Goal: Task Accomplishment & Management: Complete application form

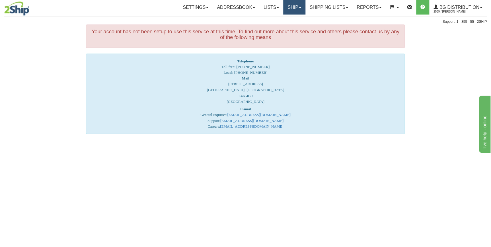
click at [297, 8] on link "Ship" at bounding box center [294, 7] width 22 height 14
click at [278, 19] on span "Ship Screen" at bounding box center [277, 20] width 22 height 5
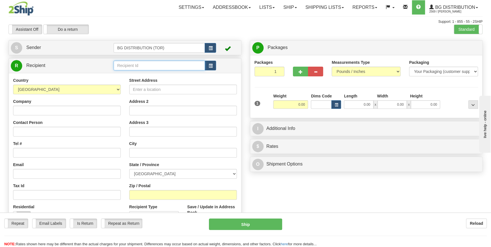
click at [167, 67] on input "text" at bounding box center [160, 66] width 92 height 10
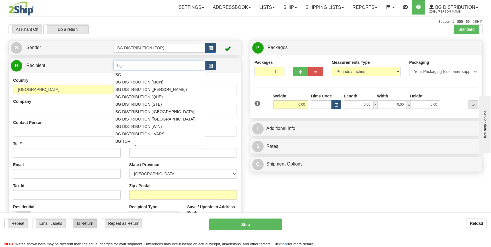
type input "b"
click at [157, 104] on div "BG DISTRIBUTION (STB)" at bounding box center [158, 104] width 86 height 6
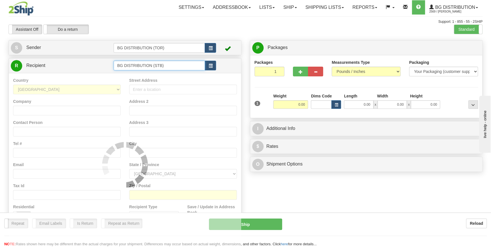
type input "BG DISTRIBUTION (STB)"
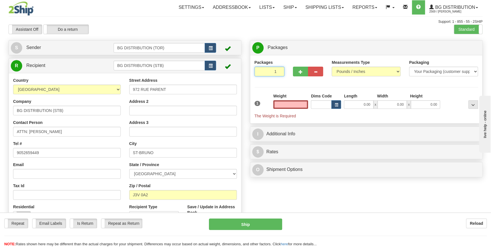
type input "2"
type input "0.00"
click at [279, 70] on input "2" at bounding box center [269, 72] width 30 height 10
type input "1"
click at [278, 72] on input "1" at bounding box center [269, 72] width 30 height 10
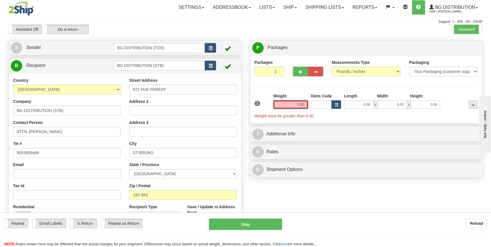
click at [296, 104] on input "0.00" at bounding box center [290, 104] width 35 height 9
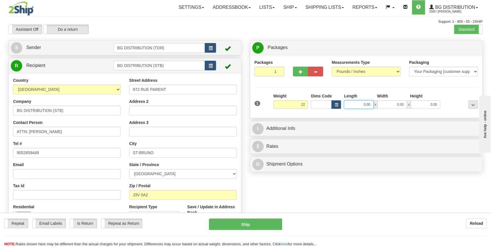
click at [360, 103] on input "0.00" at bounding box center [358, 104] width 29 height 9
type input "22.00"
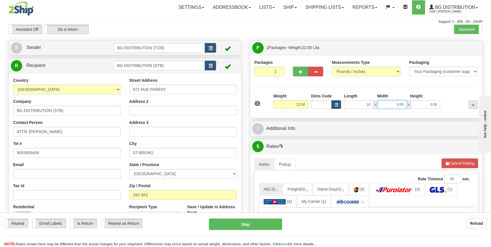
type input "10.00"
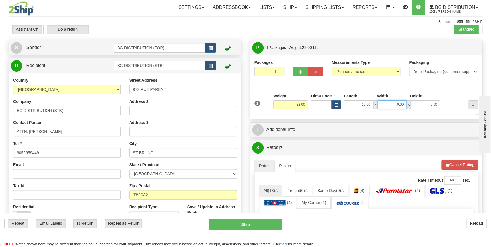
click at [394, 104] on input "0.00" at bounding box center [391, 104] width 29 height 9
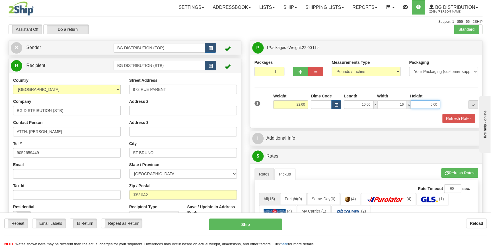
type input "16.00"
click at [430, 104] on input "0.00" at bounding box center [425, 104] width 29 height 9
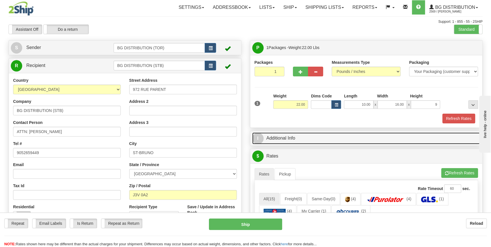
type input "9.00"
click at [299, 141] on link "I Additional Info" at bounding box center [366, 138] width 228 height 12
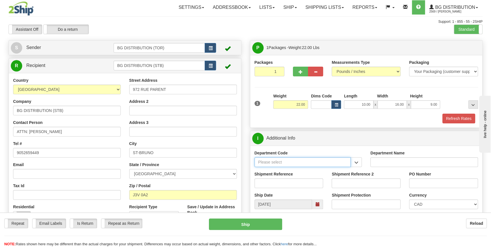
click at [276, 160] on input "Department Code" at bounding box center [302, 162] width 96 height 10
click at [355, 160] on span "button" at bounding box center [356, 162] width 4 height 4
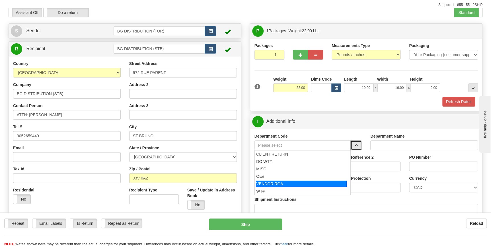
scroll to position [26, 0]
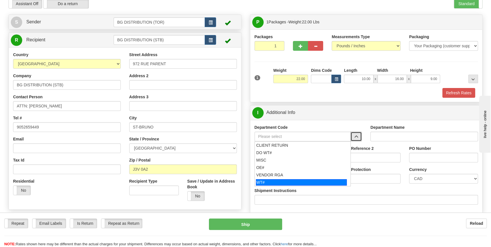
click at [284, 183] on div "WT#" at bounding box center [301, 182] width 91 height 6
type input "WT#"
type input "WAREHOUSE TRANSFERS"
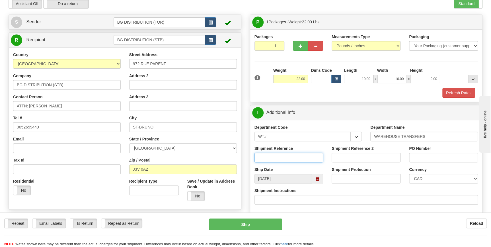
click at [296, 158] on input "Shipment Reference" at bounding box center [288, 158] width 69 height 10
type input "166323-00"
click at [426, 157] on input "PO Number" at bounding box center [443, 158] width 69 height 10
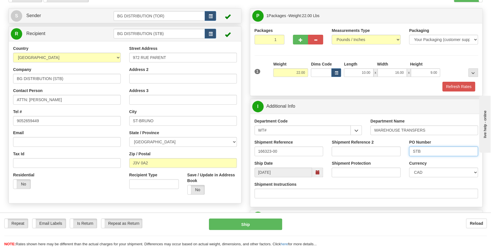
scroll to position [0, 0]
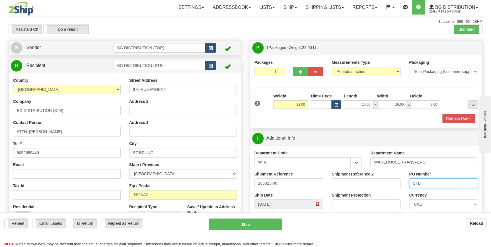
type input "STB"
type input "2"
click at [279, 70] on input "2" at bounding box center [269, 72] width 30 height 10
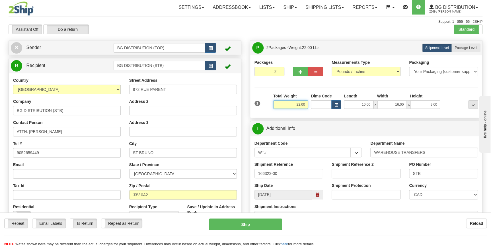
drag, startPoint x: 293, startPoint y: 103, endPoint x: 305, endPoint y: 104, distance: 12.2
click at [305, 104] on input "22.00" at bounding box center [290, 104] width 35 height 9
click at [359, 105] on input "10.00" at bounding box center [358, 104] width 29 height 9
type input "21.00"
drag, startPoint x: 362, startPoint y: 106, endPoint x: 371, endPoint y: 104, distance: 9.9
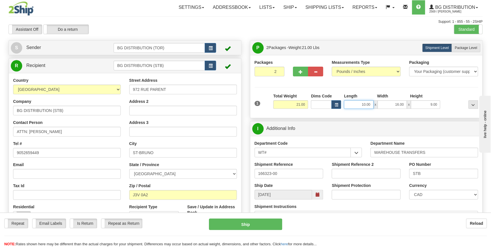
click at [371, 104] on input "10.00" at bounding box center [358, 104] width 29 height 9
type input "12.00"
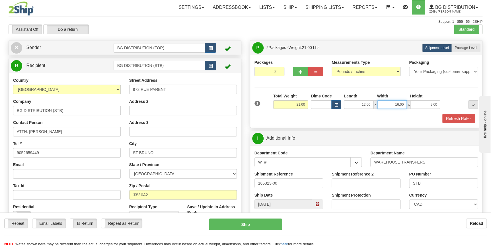
drag, startPoint x: 393, startPoint y: 102, endPoint x: 405, endPoint y: 97, distance: 12.7
click at [406, 104] on input "16.00" at bounding box center [391, 104] width 29 height 9
type input "17.00"
drag, startPoint x: 428, startPoint y: 105, endPoint x: 439, endPoint y: 103, distance: 10.9
click at [439, 103] on input "9.00" at bounding box center [425, 104] width 29 height 9
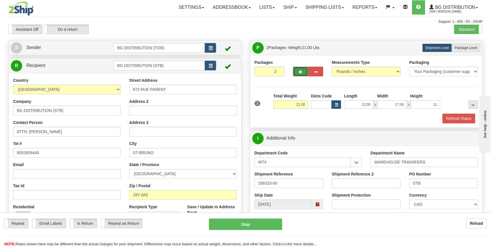
type input "11.00"
click at [303, 71] on button "button" at bounding box center [300, 72] width 15 height 10
type input "3"
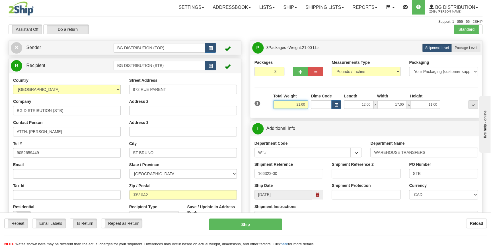
drag, startPoint x: 293, startPoint y: 104, endPoint x: 307, endPoint y: 104, distance: 13.9
click at [307, 104] on input "21.00" at bounding box center [290, 104] width 35 height 9
type input "36.00"
drag, startPoint x: 362, startPoint y: 104, endPoint x: 370, endPoint y: 103, distance: 8.0
click at [370, 103] on input "12.00" at bounding box center [358, 104] width 29 height 9
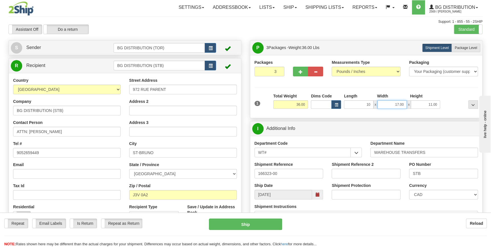
type input "10.00"
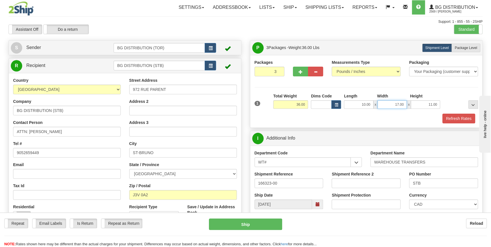
drag, startPoint x: 392, startPoint y: 103, endPoint x: 409, endPoint y: 104, distance: 17.4
click at [409, 104] on div "10.00 x 17.00 x 11.00" at bounding box center [392, 104] width 96 height 9
type input "16.00"
drag, startPoint x: 427, startPoint y: 104, endPoint x: 438, endPoint y: 102, distance: 10.9
click at [438, 102] on input "11.00" at bounding box center [425, 104] width 29 height 9
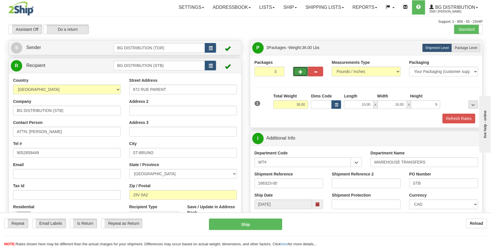
type input "9.00"
click at [304, 71] on button "button" at bounding box center [300, 72] width 15 height 10
type input "4"
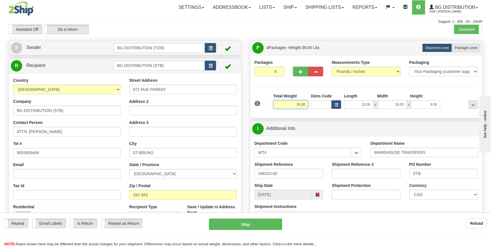
drag, startPoint x: 292, startPoint y: 104, endPoint x: 309, endPoint y: 102, distance: 16.9
click at [309, 102] on div "1 Total Weight 36.00 Dims Code x" at bounding box center [366, 103] width 226 height 20
type input "3.00"
drag, startPoint x: 360, startPoint y: 105, endPoint x: 371, endPoint y: 104, distance: 11.4
click at [371, 104] on input "10.00" at bounding box center [358, 104] width 29 height 9
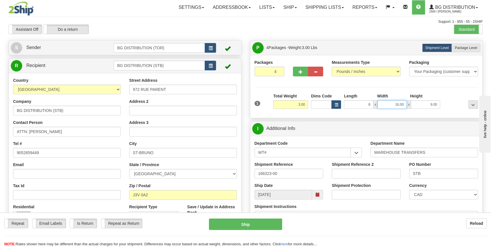
type input "8.00"
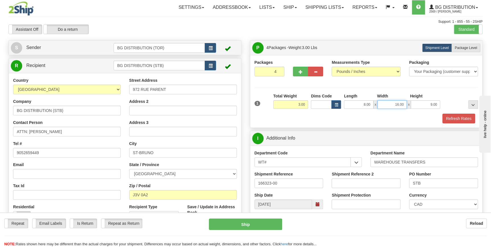
drag, startPoint x: 389, startPoint y: 102, endPoint x: 405, endPoint y: 103, distance: 16.5
click at [405, 103] on input "16.00" at bounding box center [391, 104] width 29 height 9
type input "8.00"
drag, startPoint x: 427, startPoint y: 106, endPoint x: 439, endPoint y: 104, distance: 13.0
click at [439, 104] on input "9.00" at bounding box center [425, 104] width 29 height 9
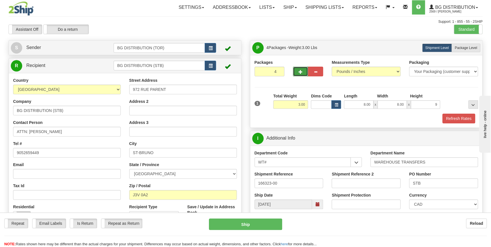
type input "9.00"
click at [300, 70] on span "button" at bounding box center [300, 72] width 4 height 4
type input "5"
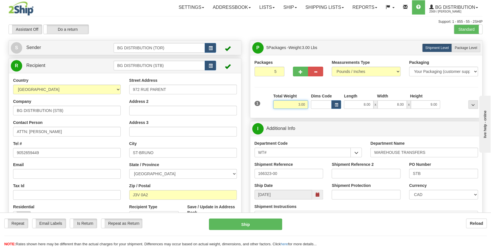
drag, startPoint x: 299, startPoint y: 104, endPoint x: 306, endPoint y: 104, distance: 7.4
click at [306, 104] on input "3.00" at bounding box center [290, 104] width 35 height 9
type input "14.00"
drag, startPoint x: 356, startPoint y: 102, endPoint x: 374, endPoint y: 102, distance: 18.8
click at [374, 102] on div "8.00 x 8.00 x 9.00" at bounding box center [392, 104] width 96 height 9
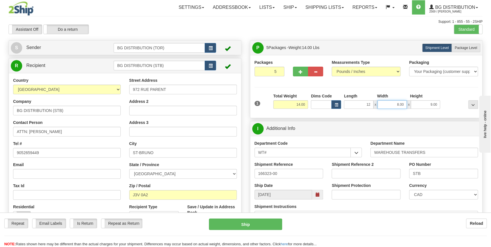
type input "12.00"
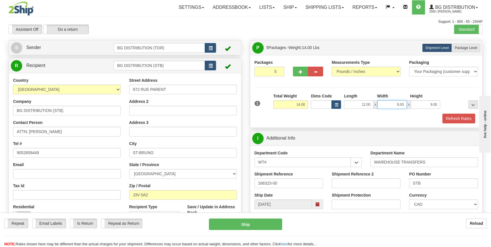
drag, startPoint x: 395, startPoint y: 104, endPoint x: 409, endPoint y: 103, distance: 14.6
click at [409, 103] on div "12.00 x 8.00 x 9.00" at bounding box center [392, 104] width 96 height 9
type input "40.00"
drag, startPoint x: 426, startPoint y: 102, endPoint x: 443, endPoint y: 103, distance: 17.6
click at [443, 103] on div "1 Total Weight 14.00 Dims Code x" at bounding box center [366, 103] width 226 height 20
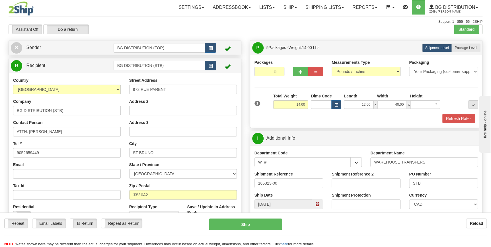
type input "7.00"
click at [457, 95] on div at bounding box center [460, 101] width 38 height 16
click at [469, 46] on span "Package Level" at bounding box center [465, 48] width 22 height 4
radio input "true"
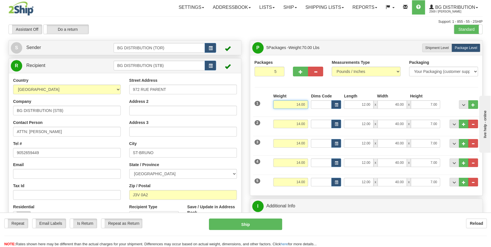
drag, startPoint x: 297, startPoint y: 103, endPoint x: 306, endPoint y: 103, distance: 9.4
click at [306, 103] on input "14.00" at bounding box center [290, 104] width 35 height 9
drag, startPoint x: 295, startPoint y: 104, endPoint x: 306, endPoint y: 104, distance: 10.8
click at [306, 104] on input "14.00" at bounding box center [290, 104] width 35 height 9
type input "22.00"
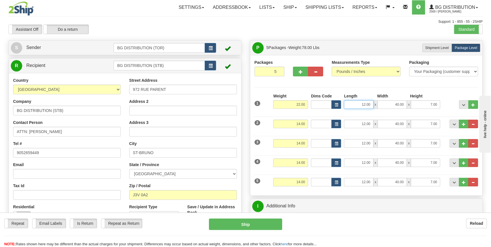
drag, startPoint x: 359, startPoint y: 103, endPoint x: 373, endPoint y: 102, distance: 14.0
click at [373, 102] on input "12.00" at bounding box center [358, 104] width 29 height 9
type input "10.00"
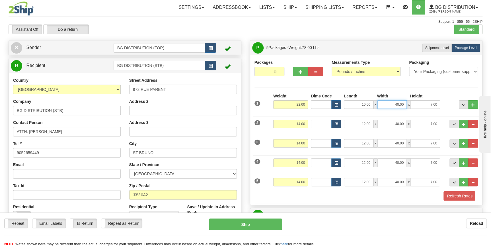
drag, startPoint x: 393, startPoint y: 103, endPoint x: 405, endPoint y: 104, distance: 12.5
click at [405, 104] on input "40.00" at bounding box center [391, 104] width 29 height 9
type input "16.00"
drag, startPoint x: 426, startPoint y: 105, endPoint x: 436, endPoint y: 103, distance: 10.0
click at [436, 103] on input "7.00" at bounding box center [425, 104] width 29 height 9
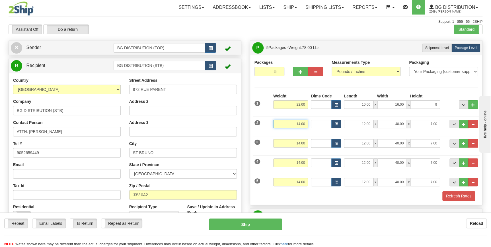
type input "9.00"
click at [296, 123] on input "14.00" at bounding box center [290, 124] width 35 height 9
drag, startPoint x: 296, startPoint y: 123, endPoint x: 308, endPoint y: 123, distance: 11.7
click at [308, 123] on input "14.00" at bounding box center [290, 124] width 35 height 9
type input "21.00"
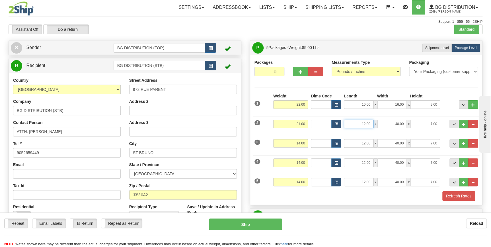
drag, startPoint x: 364, startPoint y: 123, endPoint x: 374, endPoint y: 124, distance: 10.0
click at [374, 124] on div "12.00 x 40.00 x 7.00" at bounding box center [392, 124] width 96 height 9
type input "12.00"
drag, startPoint x: 393, startPoint y: 123, endPoint x: 410, endPoint y: 123, distance: 17.4
click at [410, 123] on div "12.00 x 40.00 x 7.00" at bounding box center [392, 124] width 96 height 9
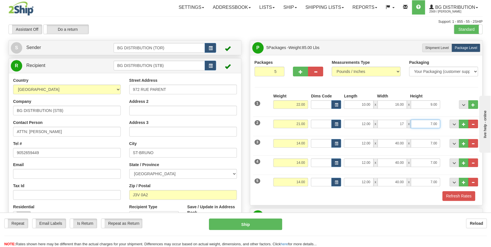
type input "17.00"
drag, startPoint x: 423, startPoint y: 121, endPoint x: 440, endPoint y: 123, distance: 16.8
click at [440, 123] on input "7.00" at bounding box center [425, 124] width 29 height 9
type input "11.00"
click at [285, 142] on input "14.00" at bounding box center [290, 143] width 35 height 9
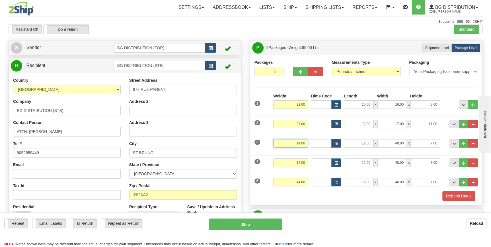
drag, startPoint x: 285, startPoint y: 142, endPoint x: 296, endPoint y: 141, distance: 10.8
click at [296, 141] on input "14.00" at bounding box center [290, 143] width 35 height 9
type input "36.00"
drag, startPoint x: 361, startPoint y: 143, endPoint x: 370, endPoint y: 141, distance: 9.5
click at [370, 141] on input "12.00" at bounding box center [358, 143] width 29 height 9
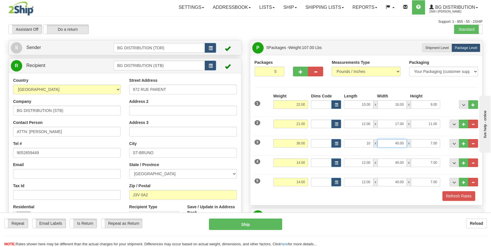
type input "10.00"
drag, startPoint x: 392, startPoint y: 143, endPoint x: 406, endPoint y: 143, distance: 13.7
click at [406, 143] on input "40.00" at bounding box center [391, 143] width 29 height 9
drag, startPoint x: 393, startPoint y: 142, endPoint x: 413, endPoint y: 139, distance: 20.4
click at [406, 140] on input "156" at bounding box center [391, 143] width 29 height 9
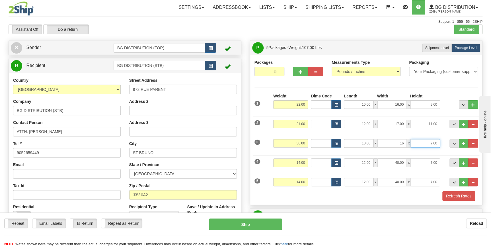
type input "16.00"
drag, startPoint x: 424, startPoint y: 143, endPoint x: 440, endPoint y: 140, distance: 16.1
click at [440, 140] on div "10.00 x 16.00 x 7.00" at bounding box center [391, 143] width 99 height 9
type input "9.00"
drag, startPoint x: 296, startPoint y: 162, endPoint x: 307, endPoint y: 162, distance: 10.8
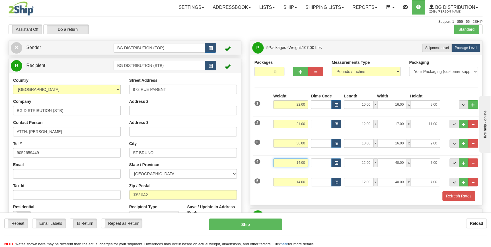
click at [307, 162] on input "14.00" at bounding box center [290, 162] width 35 height 9
type input "3.00"
drag, startPoint x: 361, startPoint y: 159, endPoint x: 373, endPoint y: 159, distance: 12.0
click at [373, 159] on div "12.00 x 40.00 x 7.00" at bounding box center [392, 162] width 96 height 9
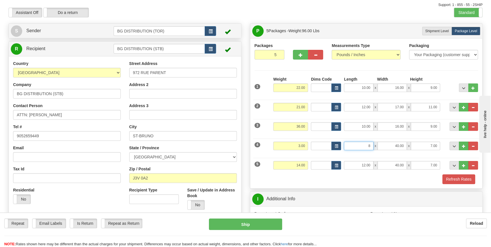
scroll to position [26, 0]
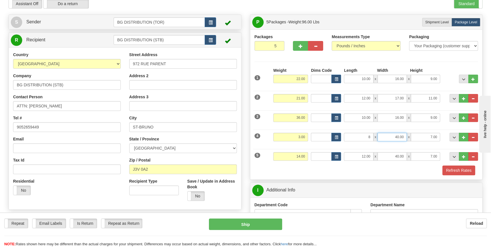
type input "8.00"
drag, startPoint x: 393, startPoint y: 135, endPoint x: 416, endPoint y: 137, distance: 22.6
click at [409, 136] on div "8.00 x 40.00 x 7.00" at bounding box center [392, 137] width 96 height 9
type input "8.00"
drag, startPoint x: 429, startPoint y: 135, endPoint x: 449, endPoint y: 131, distance: 20.3
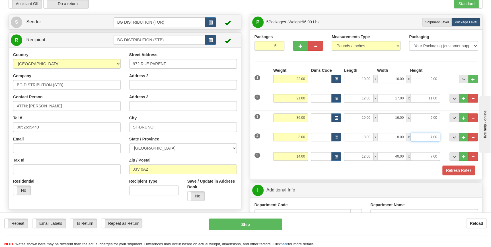
click at [442, 135] on div "4 Weight 3.00 Dims Code Length Width Height" at bounding box center [366, 136] width 226 height 19
type input "9.00"
click at [292, 156] on input "14.00" at bounding box center [290, 156] width 35 height 9
drag, startPoint x: 293, startPoint y: 155, endPoint x: 310, endPoint y: 158, distance: 17.4
click at [310, 158] on div "5 Weight 14.00 Dims Code Length Width Height" at bounding box center [366, 155] width 226 height 19
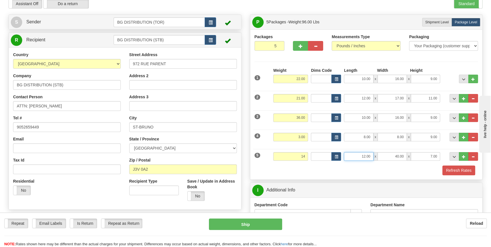
type input "14.00"
drag, startPoint x: 359, startPoint y: 154, endPoint x: 372, endPoint y: 154, distance: 12.5
click at [372, 154] on input "12.00" at bounding box center [358, 156] width 29 height 9
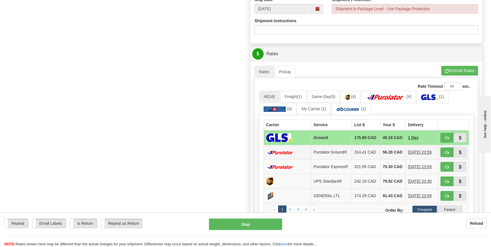
scroll to position [285, 0]
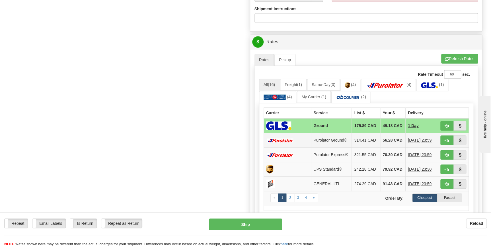
type input "12.00"
click at [332, 142] on td "Purolator Ground®" at bounding box center [331, 140] width 41 height 15
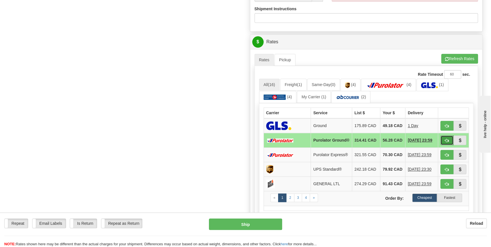
click at [446, 142] on span "button" at bounding box center [447, 141] width 4 height 4
type input "260"
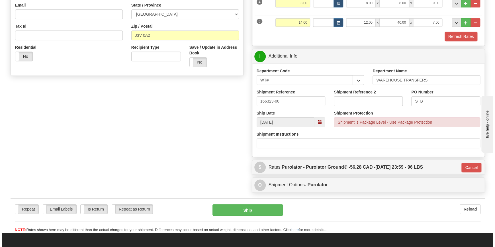
scroll to position [211, 0]
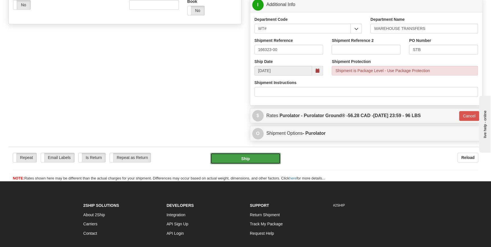
click at [259, 157] on button "Ship" at bounding box center [245, 158] width 70 height 11
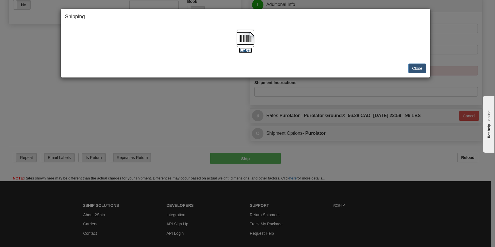
click at [246, 42] on img at bounding box center [245, 38] width 18 height 18
